Goal: Task Accomplishment & Management: Manage account settings

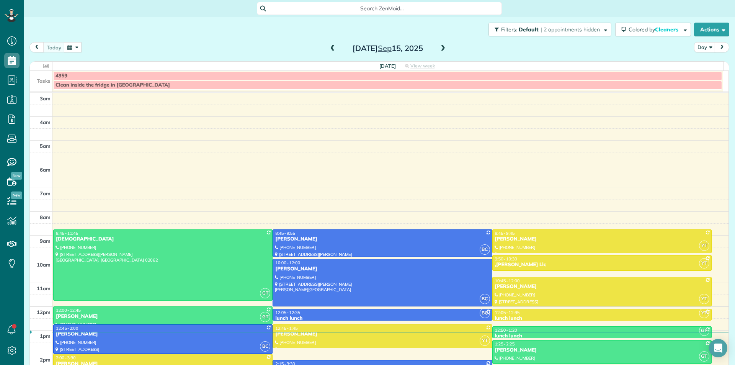
scroll to position [76, 0]
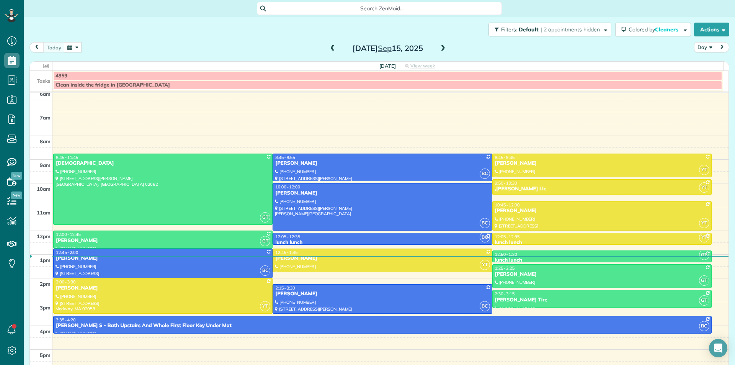
click at [75, 48] on button "button" at bounding box center [73, 47] width 18 height 10
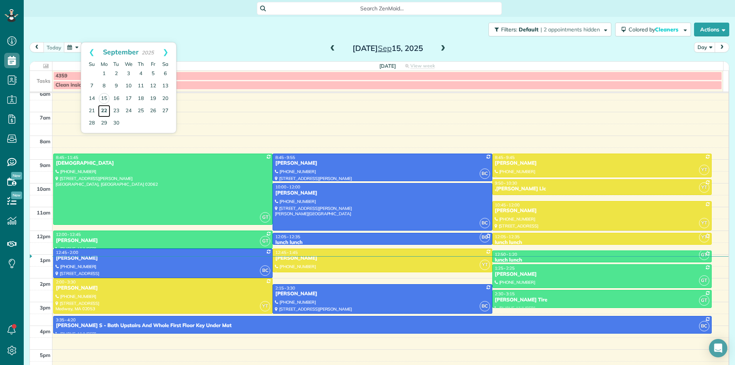
click at [107, 112] on link "22" at bounding box center [104, 111] width 12 height 12
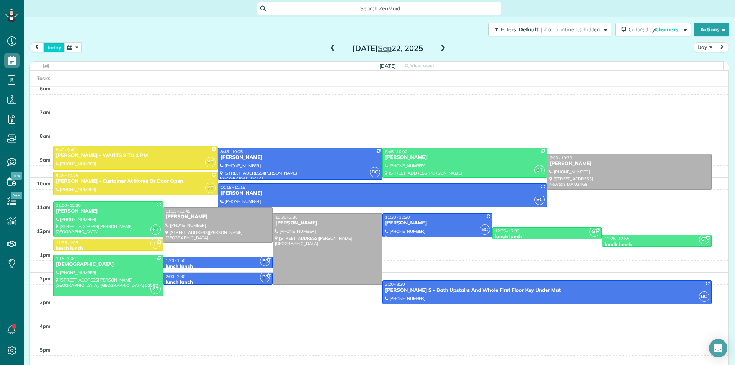
click at [54, 50] on button "today" at bounding box center [53, 47] width 21 height 10
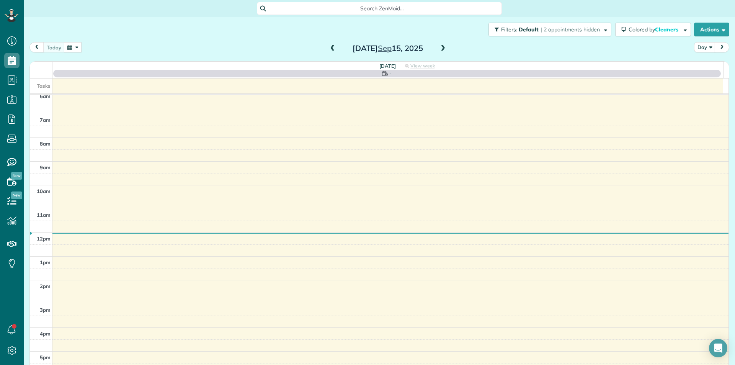
click at [68, 51] on button "button" at bounding box center [73, 47] width 18 height 10
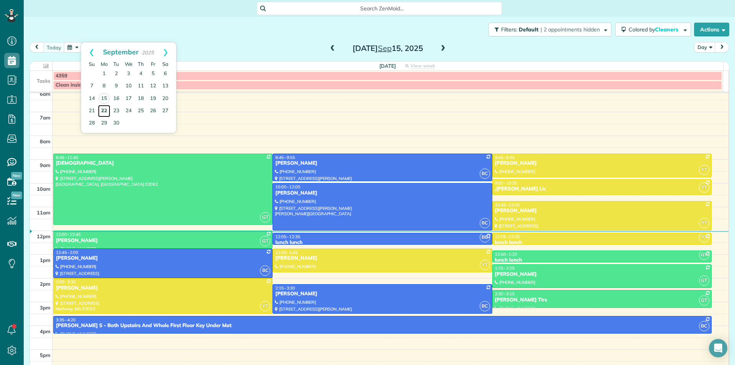
click at [103, 110] on link "22" at bounding box center [104, 111] width 12 height 12
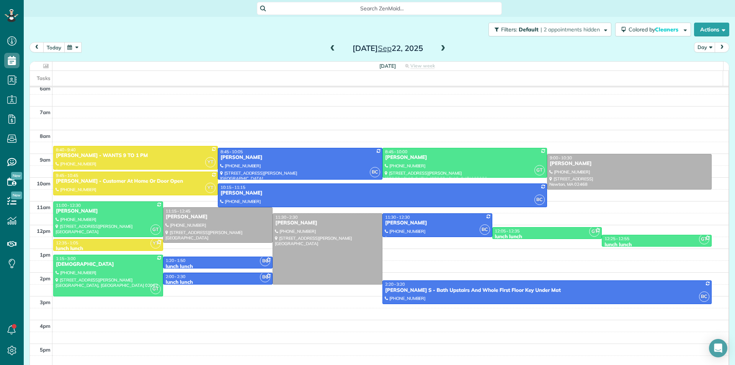
click at [59, 47] on button "today" at bounding box center [53, 47] width 21 height 10
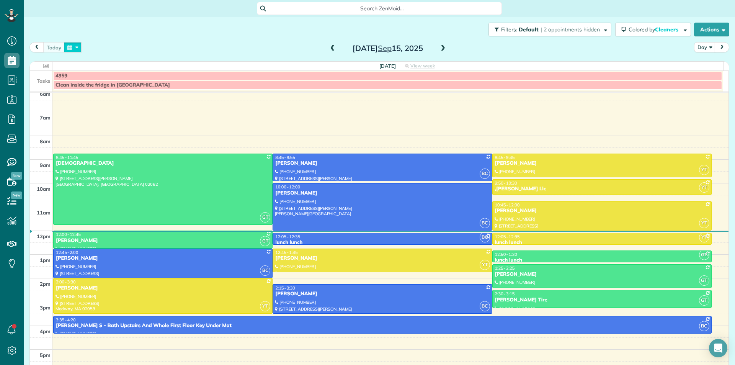
drag, startPoint x: 72, startPoint y: 50, endPoint x: 82, endPoint y: 86, distance: 37.5
click at [73, 50] on button "button" at bounding box center [73, 47] width 18 height 10
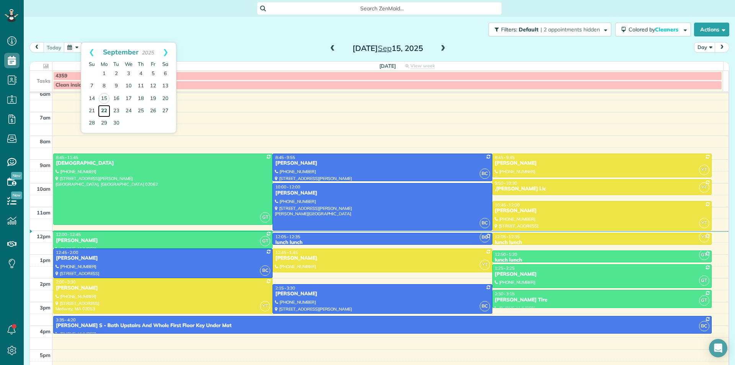
click at [104, 112] on link "22" at bounding box center [104, 111] width 12 height 12
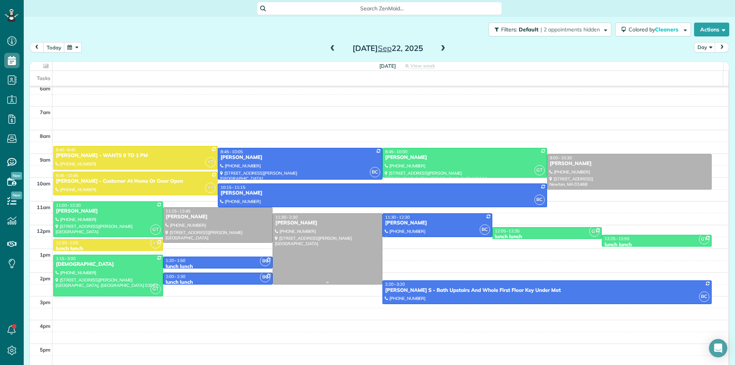
click at [287, 263] on div at bounding box center [327, 249] width 109 height 70
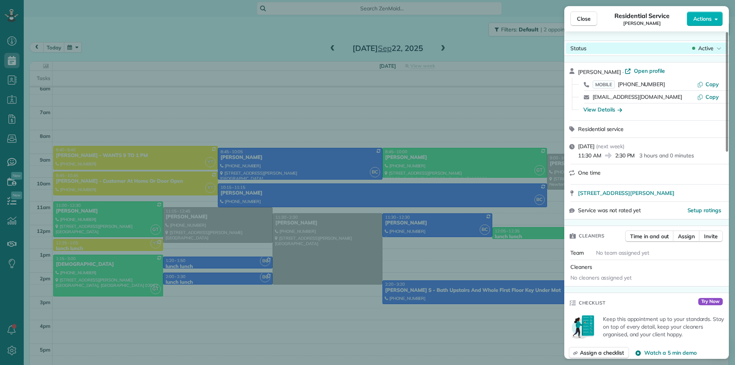
click at [717, 48] on icon at bounding box center [719, 48] width 4 height 2
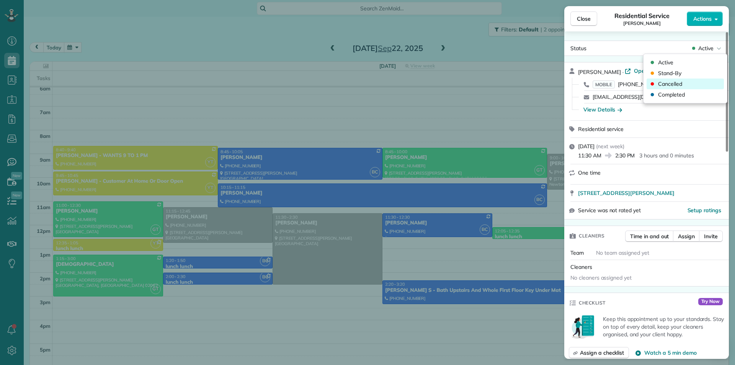
click at [690, 83] on div "Cancelled" at bounding box center [684, 83] width 77 height 11
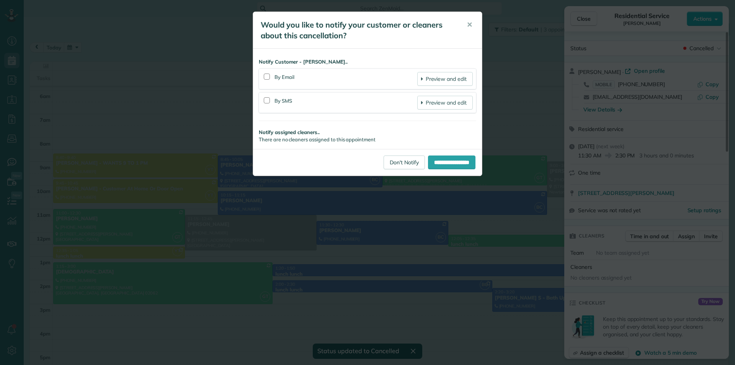
scroll to position [68, 0]
click at [310, 248] on div "**********" at bounding box center [367, 182] width 735 height 365
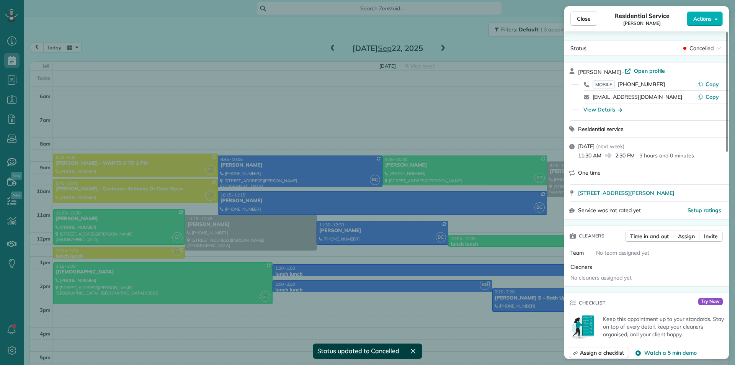
click at [351, 265] on div "Close Residential Service [PERSON_NAME] Actions Status Cancelled [PERSON_NAME][…" at bounding box center [367, 182] width 735 height 365
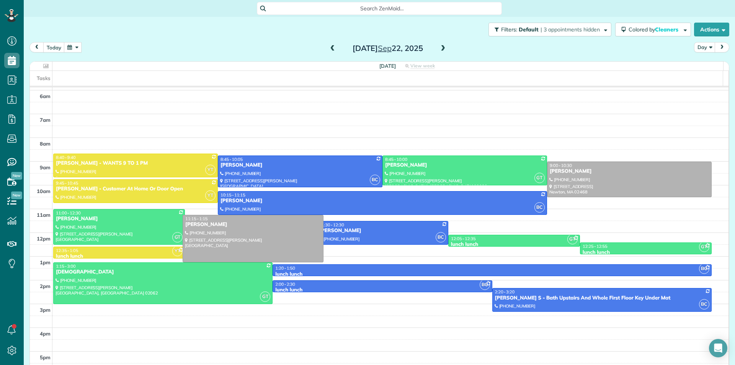
drag, startPoint x: 298, startPoint y: 248, endPoint x: 299, endPoint y: 257, distance: 8.4
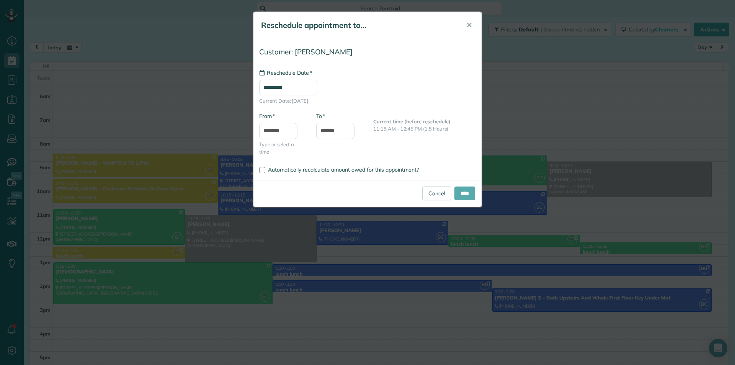
type input "**********"
click at [458, 193] on input "****" at bounding box center [464, 193] width 21 height 14
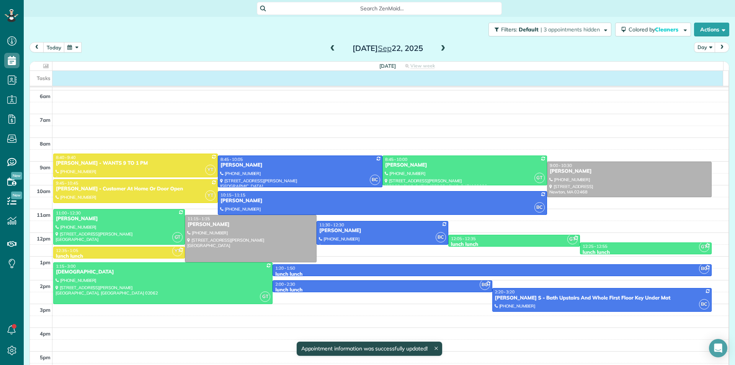
click at [595, 82] on div "Tasks" at bounding box center [376, 78] width 693 height 15
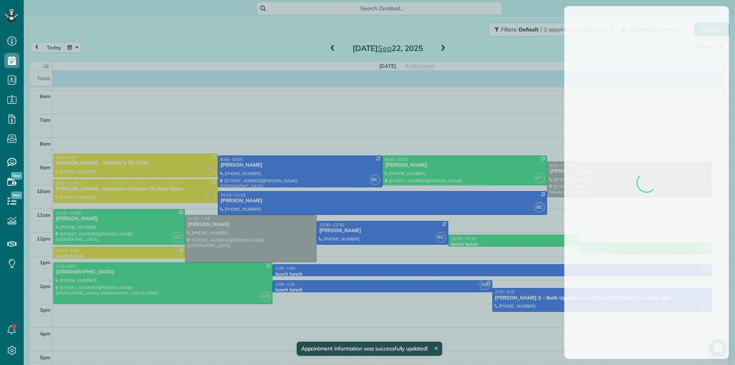
click at [474, 199] on div at bounding box center [367, 182] width 735 height 365
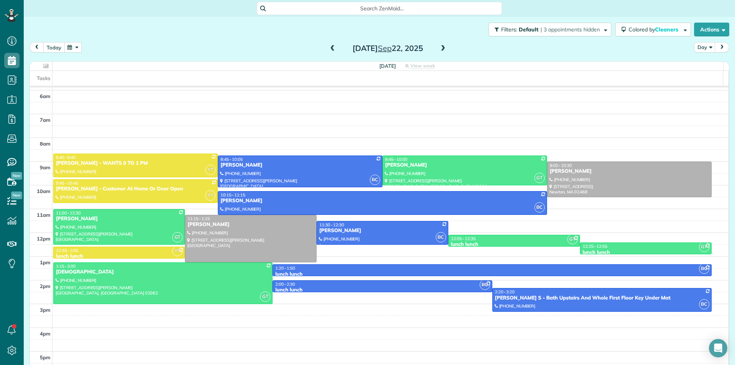
click at [52, 44] on button "today" at bounding box center [53, 47] width 21 height 10
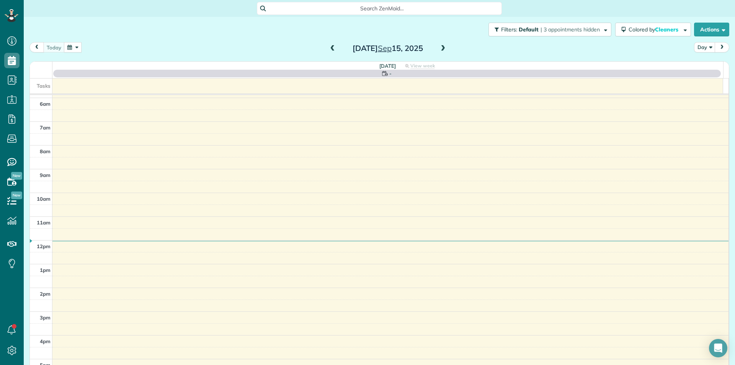
scroll to position [76, 0]
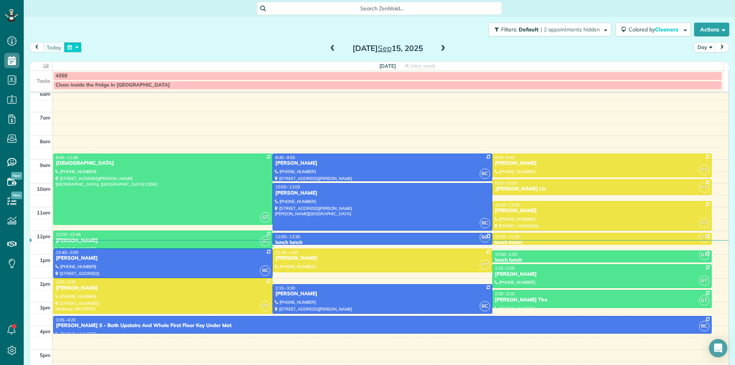
click at [76, 49] on button "button" at bounding box center [73, 47] width 18 height 10
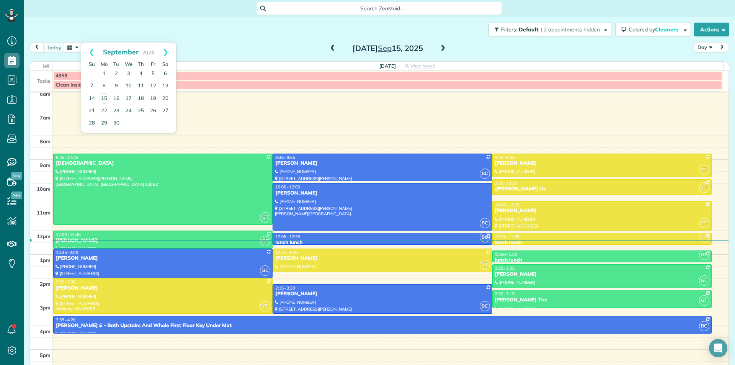
click at [167, 27] on div "Filters: Default | 2 appointments hidden Colored by Cleaners Color by Cleaner C…" at bounding box center [379, 29] width 711 height 25
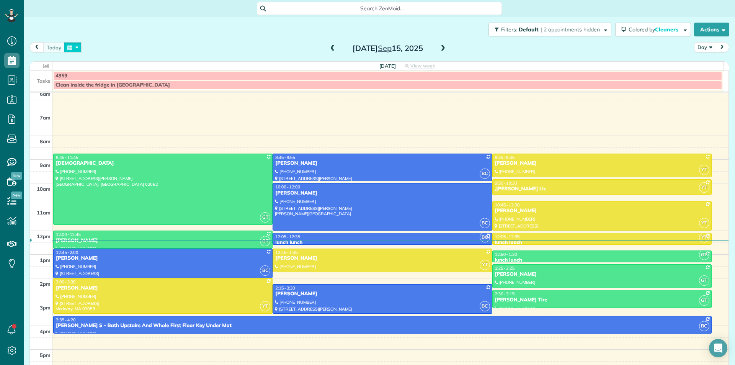
click at [70, 48] on button "button" at bounding box center [73, 47] width 18 height 10
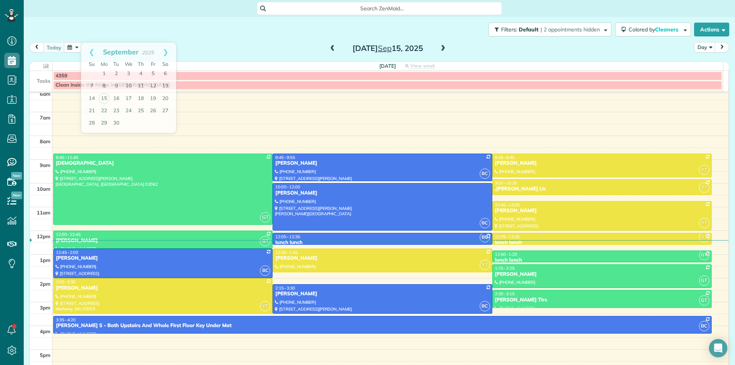
click at [136, 17] on div "Filters: Default | 2 appointments hidden Colored by Cleaners Color by Cleaner C…" at bounding box center [379, 29] width 711 height 25
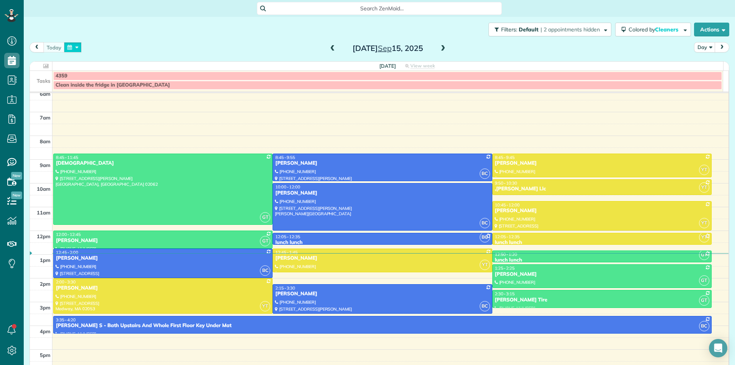
click at [69, 45] on button "button" at bounding box center [73, 47] width 18 height 10
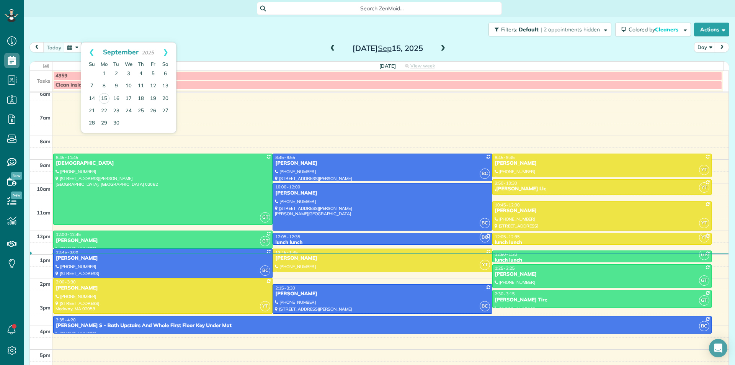
click at [236, 56] on div "[DATE] Day [DATE]" at bounding box center [378, 49] width 699 height 14
